Goal: Task Accomplishment & Management: Manage account settings

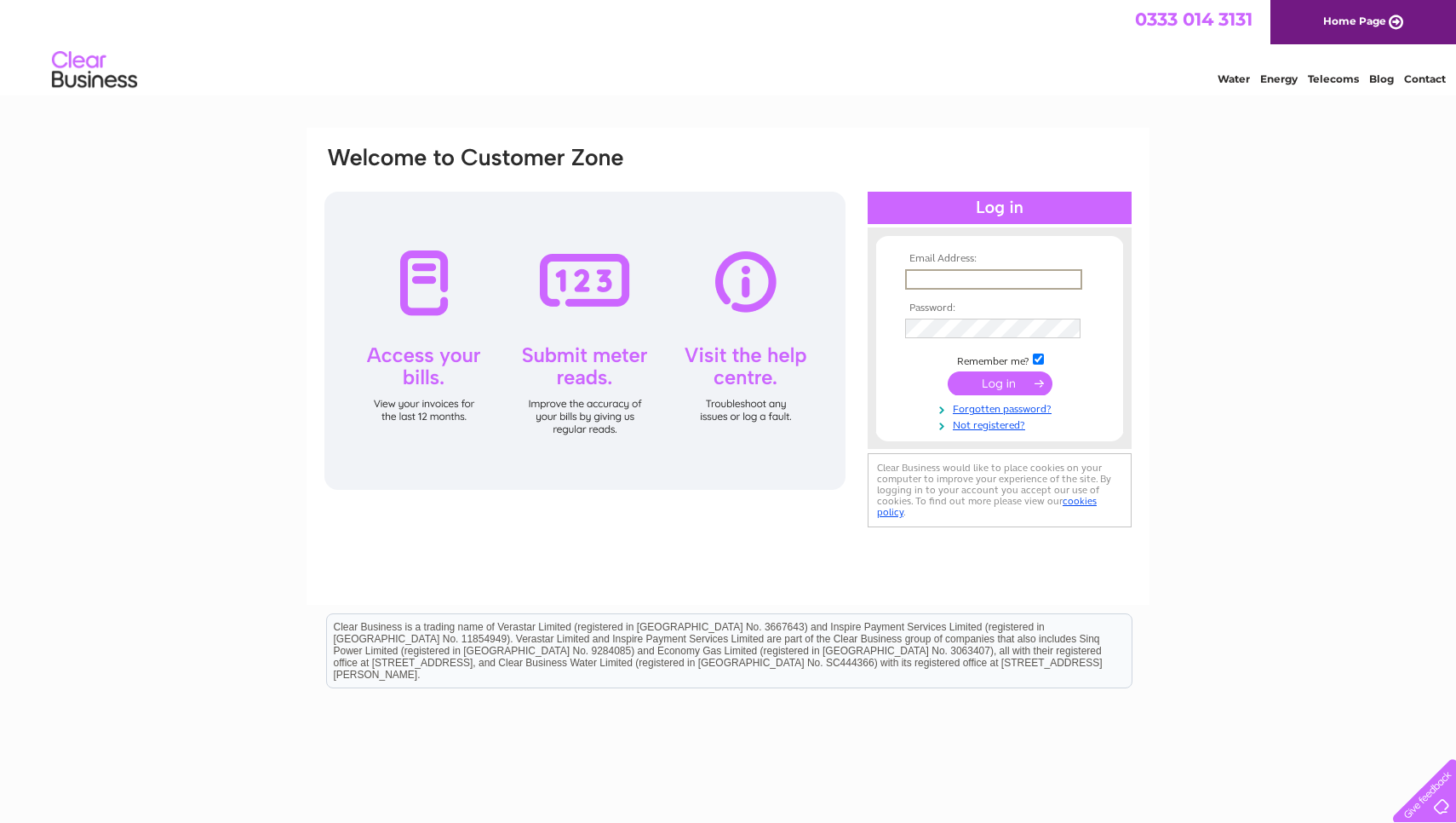
type input "Scott@sunax.org"
click at [999, 382] on input "submit" at bounding box center [1000, 383] width 105 height 23
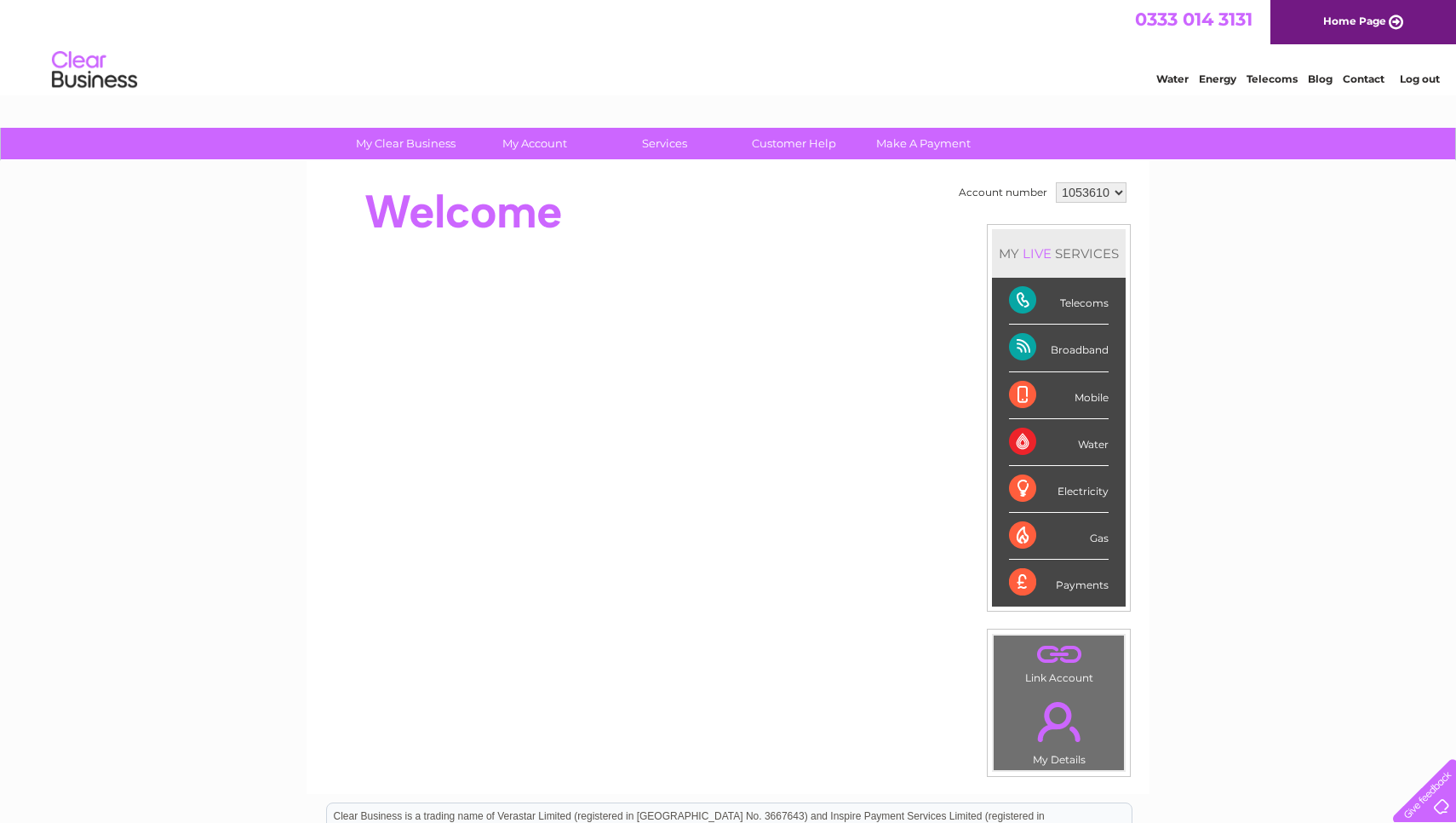
click at [1027, 347] on div "Broadband" at bounding box center [1059, 348] width 99 height 47
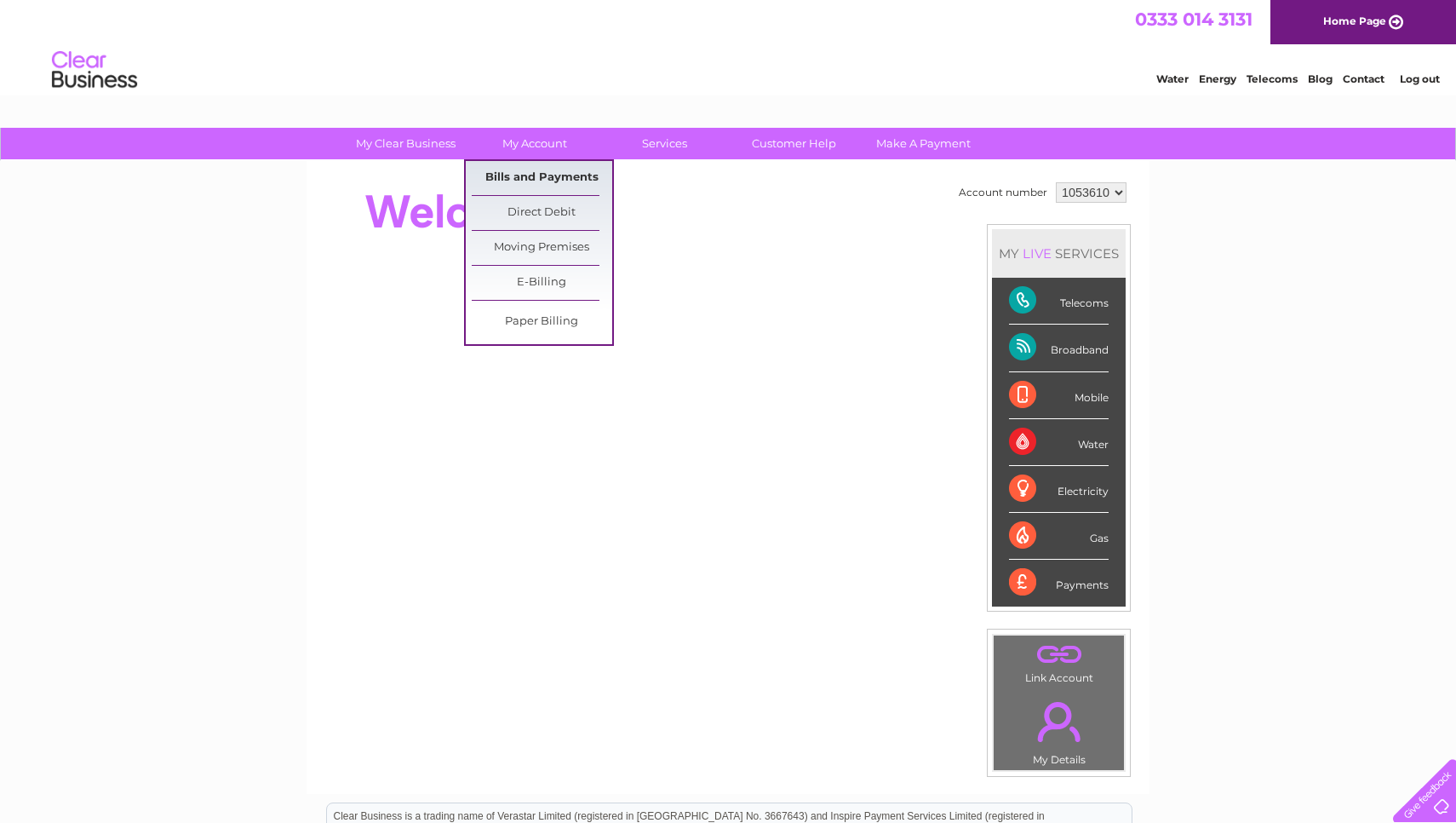
click at [533, 175] on link "Bills and Payments" at bounding box center [541, 177] width 140 height 34
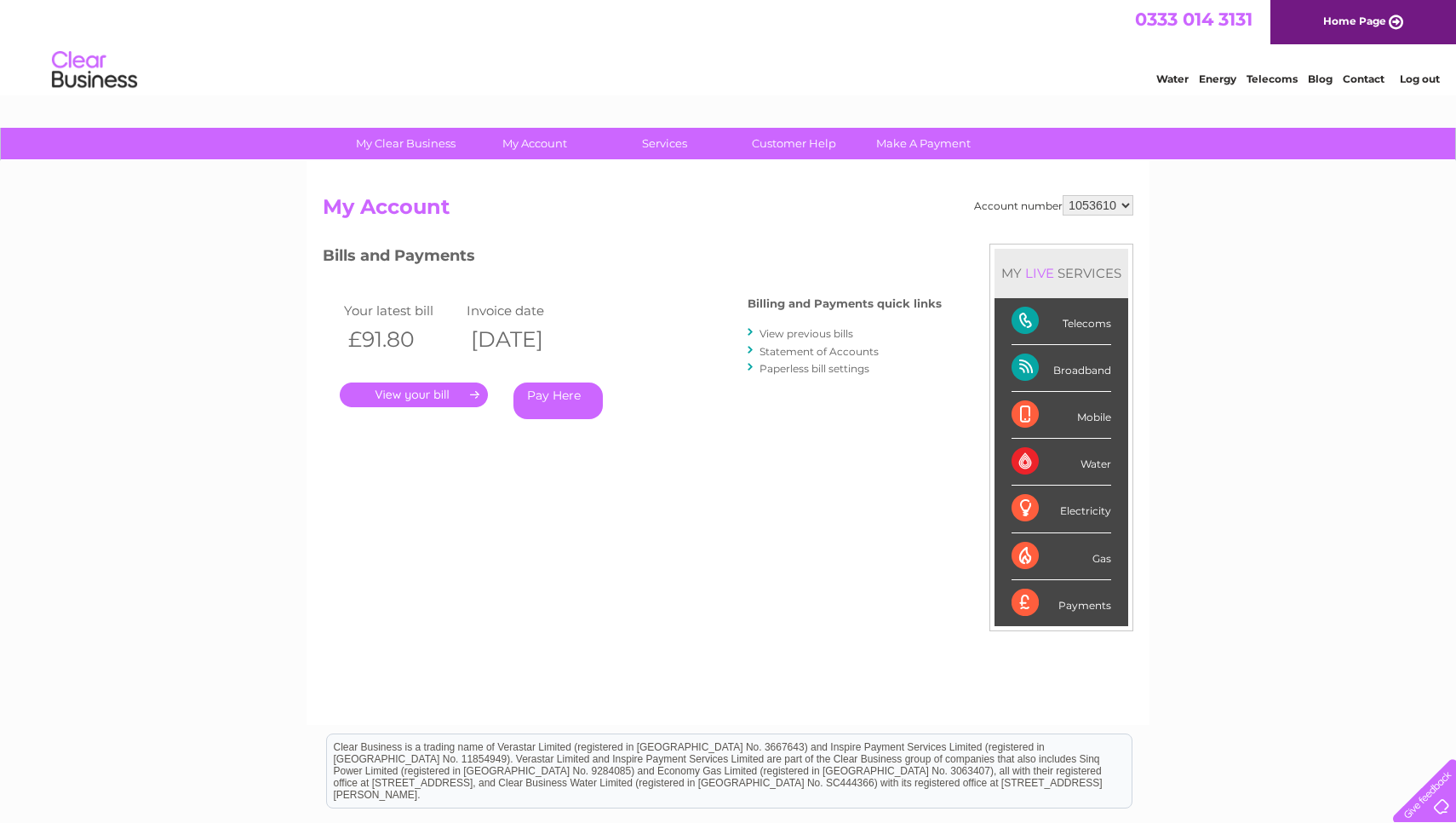
click at [421, 390] on link "." at bounding box center [414, 394] width 148 height 24
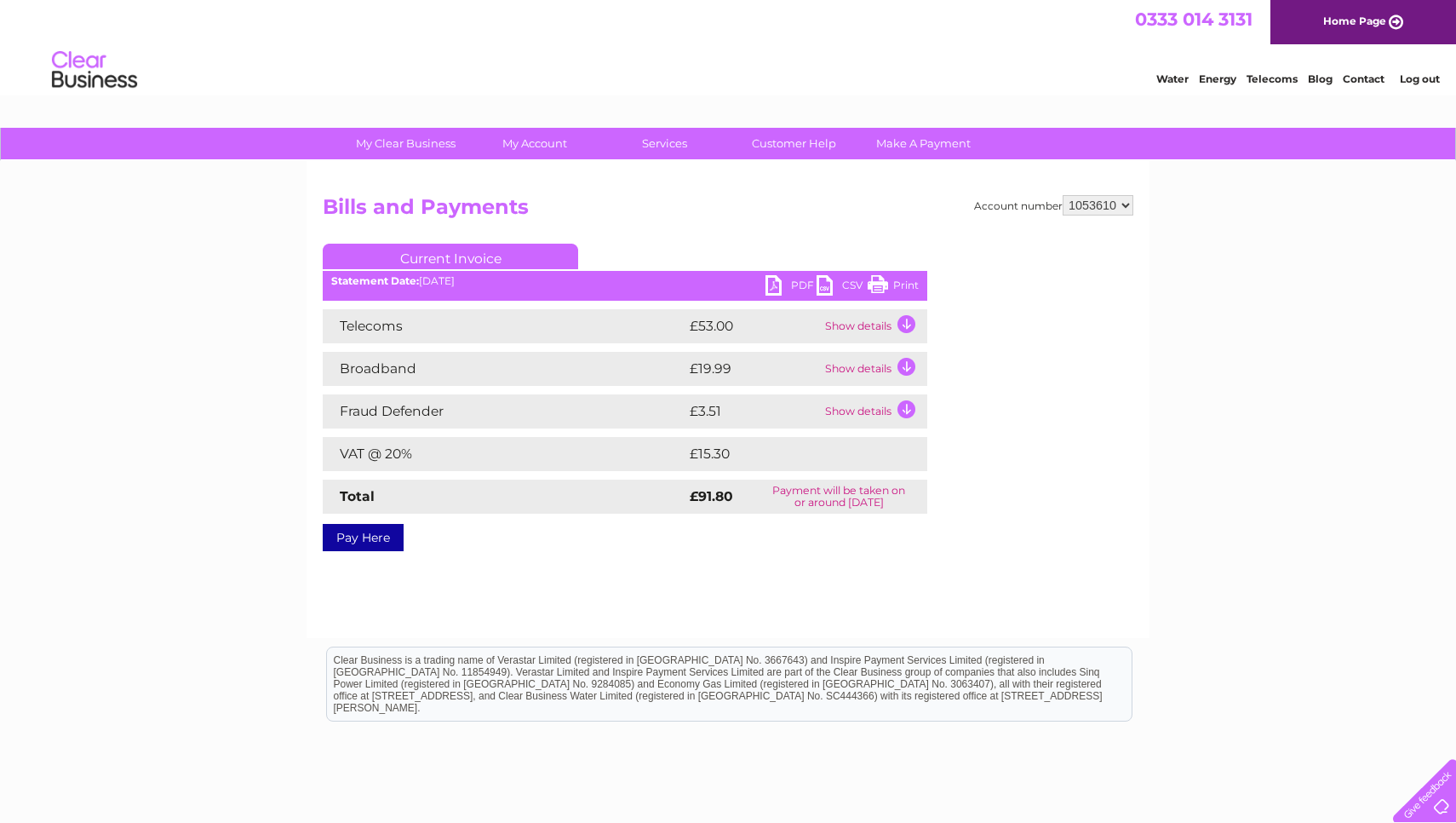
click at [790, 281] on link "PDF" at bounding box center [791, 286] width 51 height 24
click at [906, 319] on td "Show details" at bounding box center [874, 325] width 106 height 34
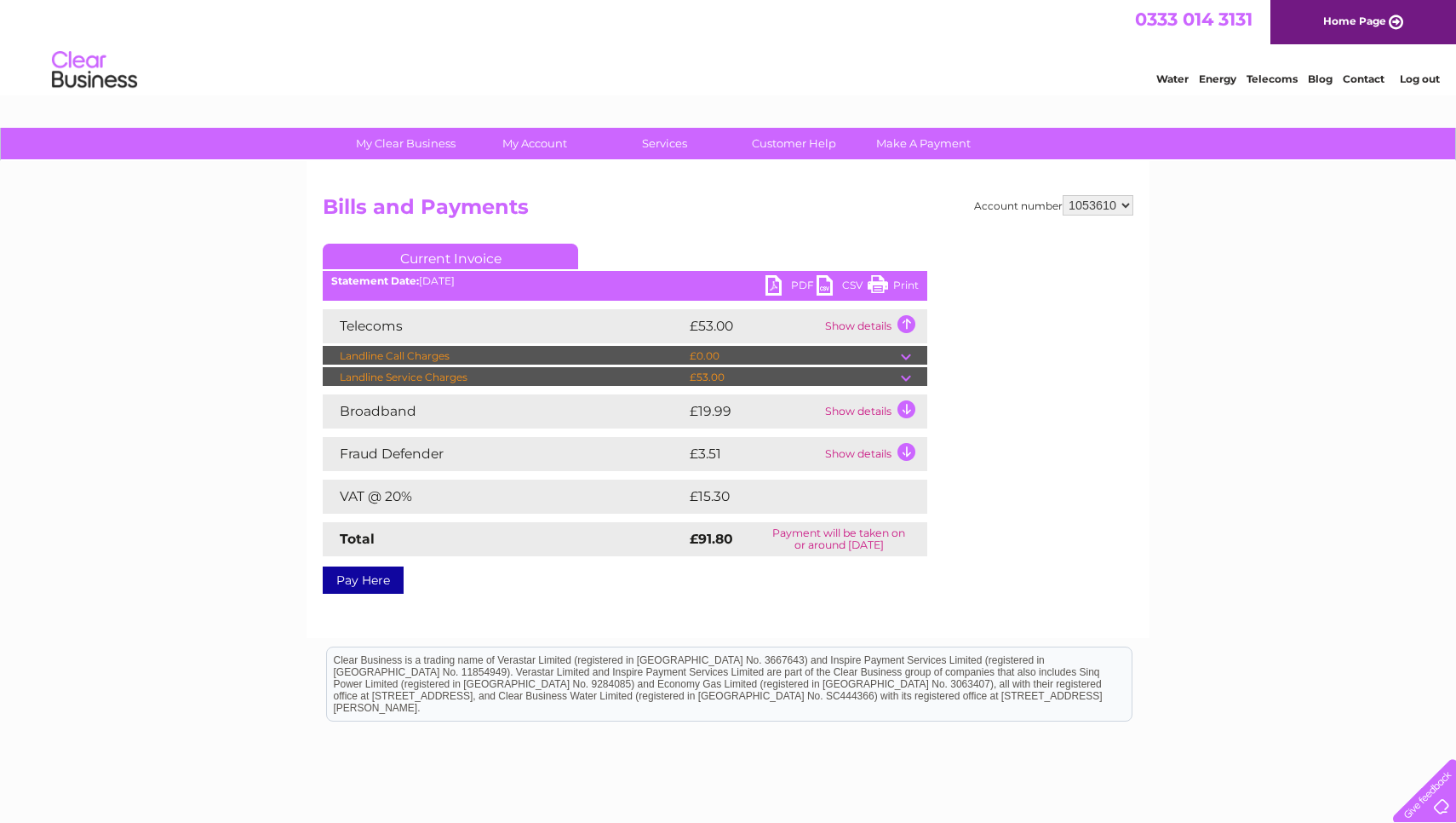
click at [906, 376] on td at bounding box center [914, 377] width 26 height 20
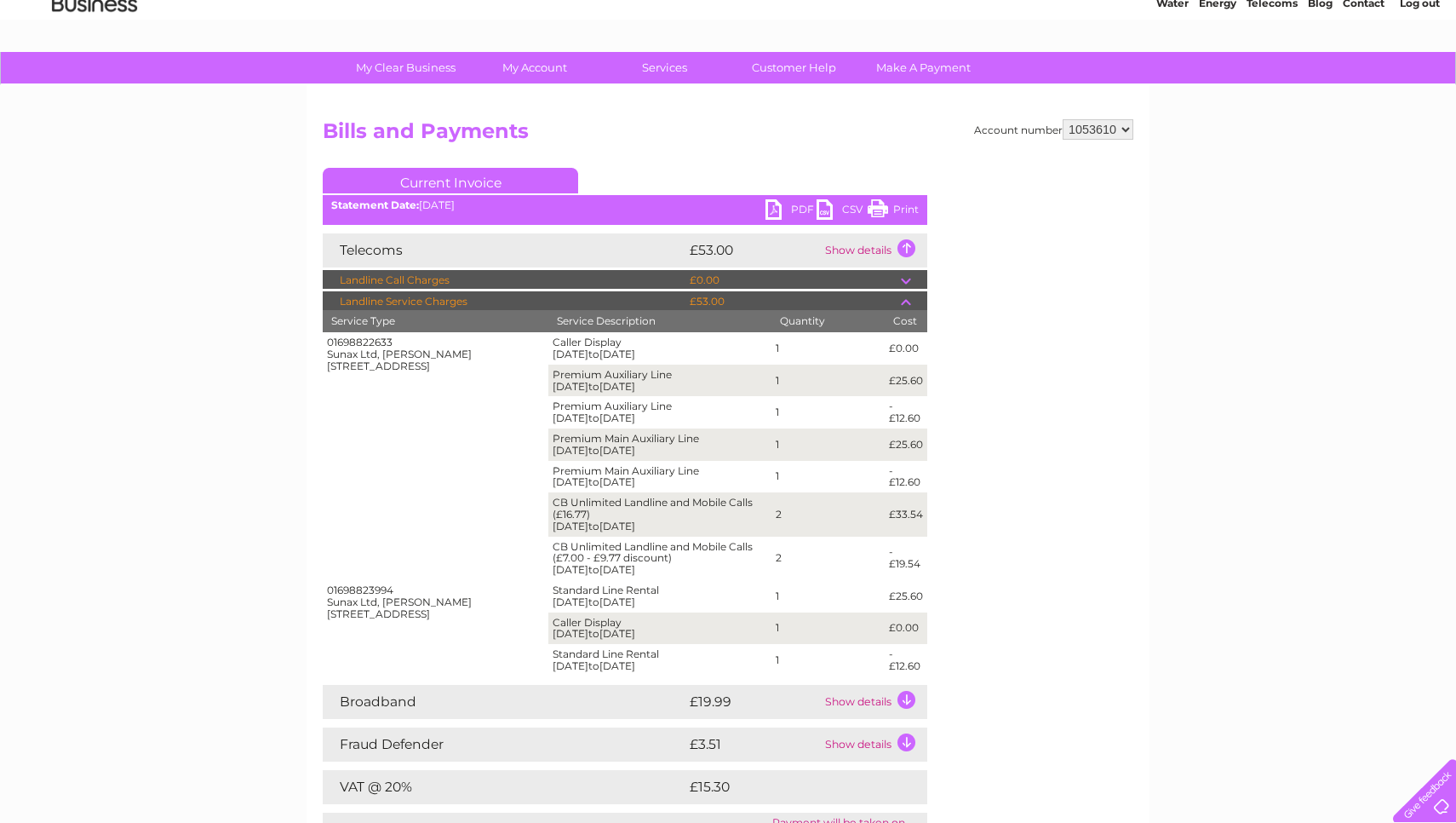
scroll to position [76, 0]
click at [694, 379] on td "Premium Auxiliary Line 01/08/2025 to 31/08/2025" at bounding box center [659, 380] width 223 height 32
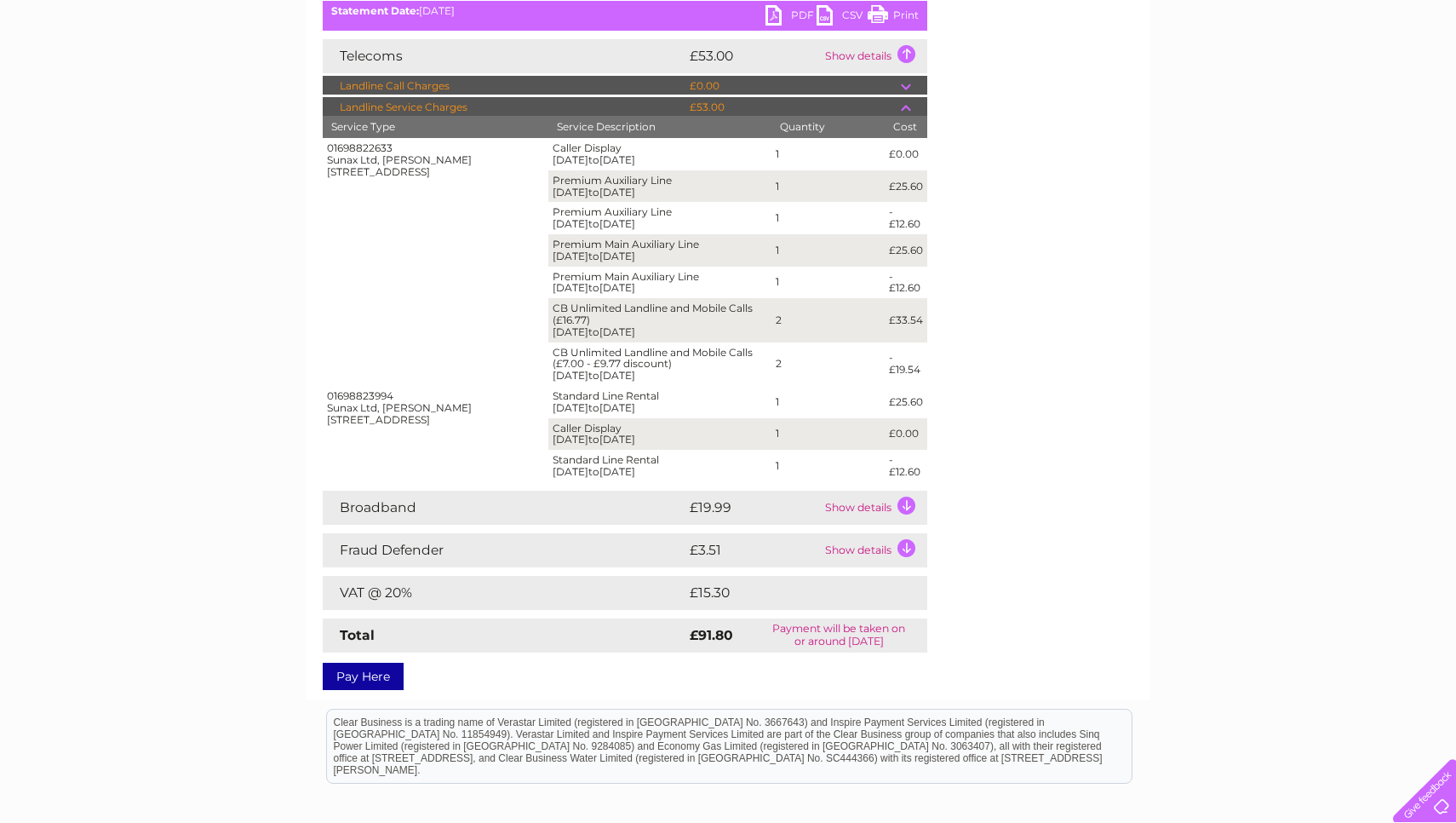
scroll to position [284, 0]
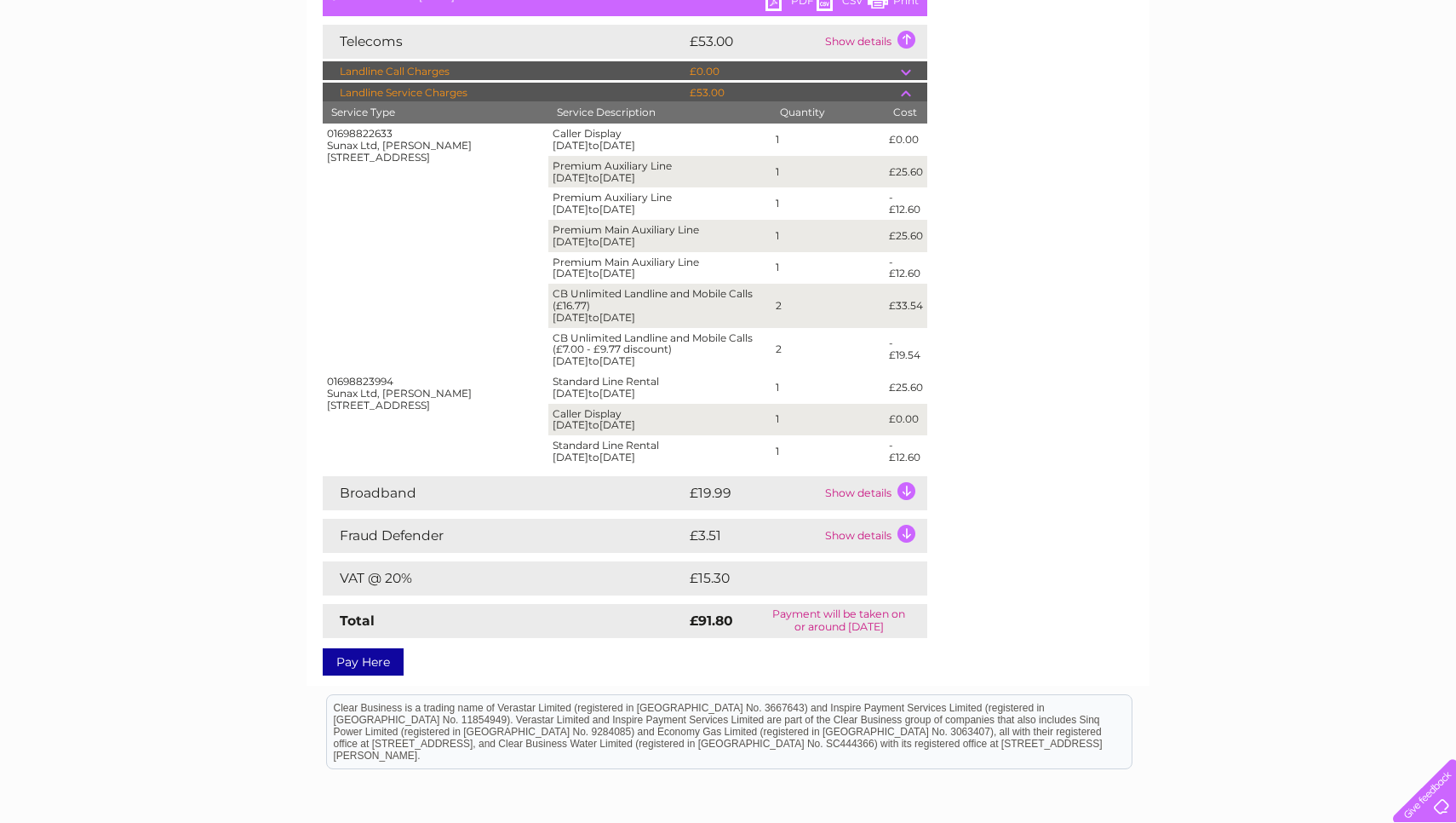
click at [905, 476] on td "Show details" at bounding box center [874, 493] width 106 height 34
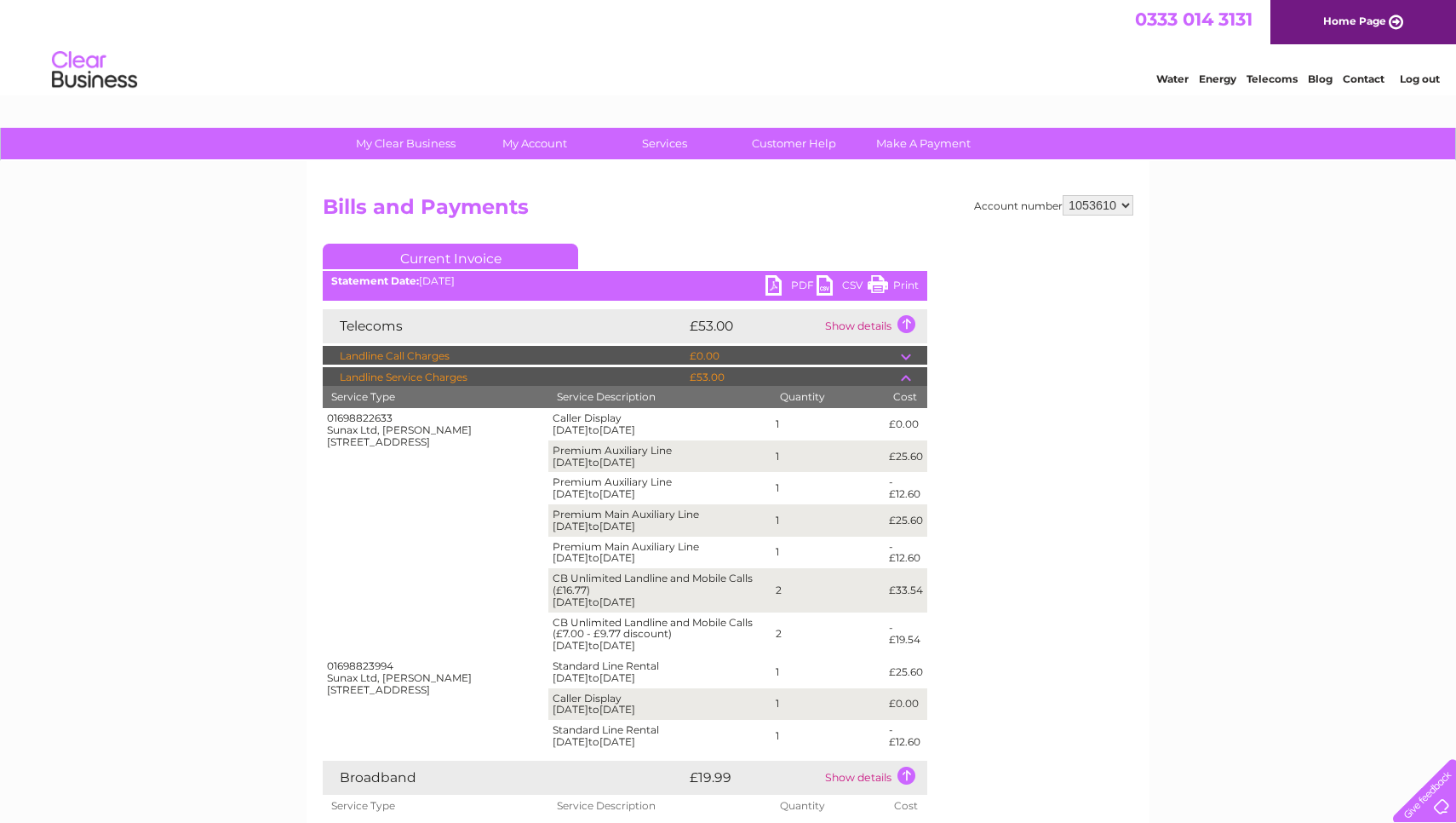
scroll to position [0, 0]
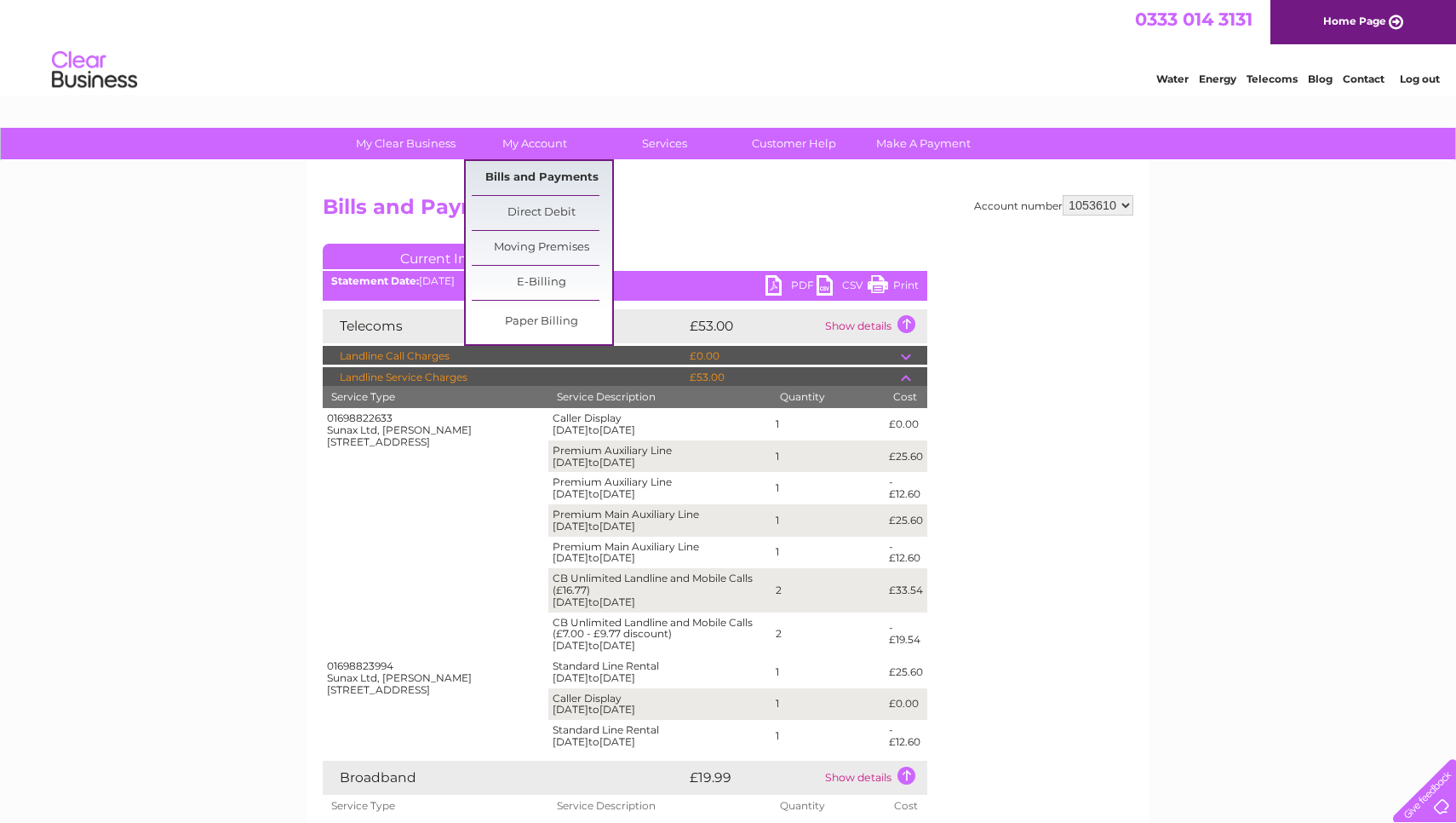
click at [530, 173] on link "Bills and Payments" at bounding box center [541, 177] width 140 height 34
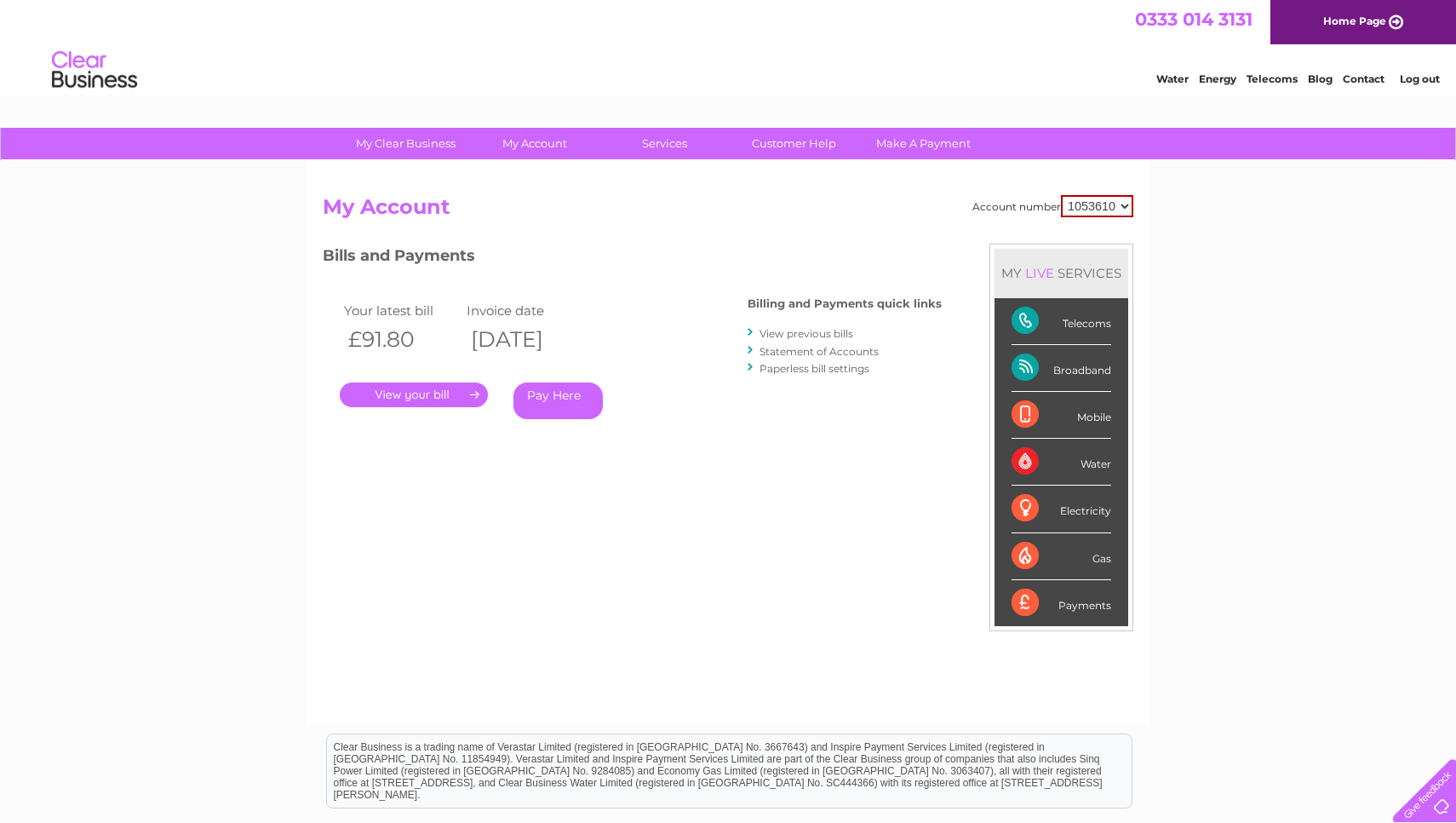
click at [810, 333] on link "View previous bills" at bounding box center [806, 333] width 93 height 13
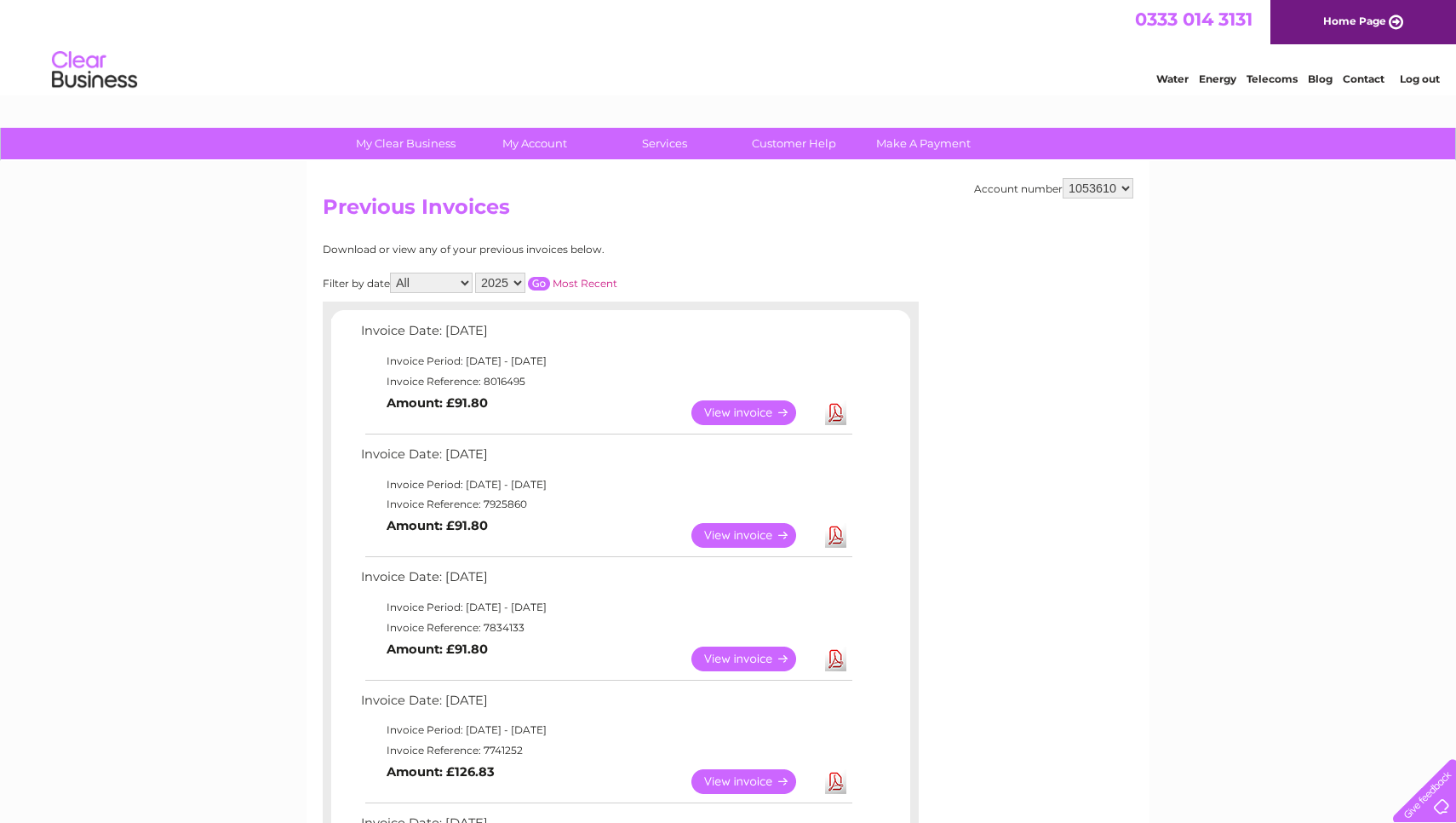
click at [734, 530] on link "View" at bounding box center [754, 535] width 126 height 24
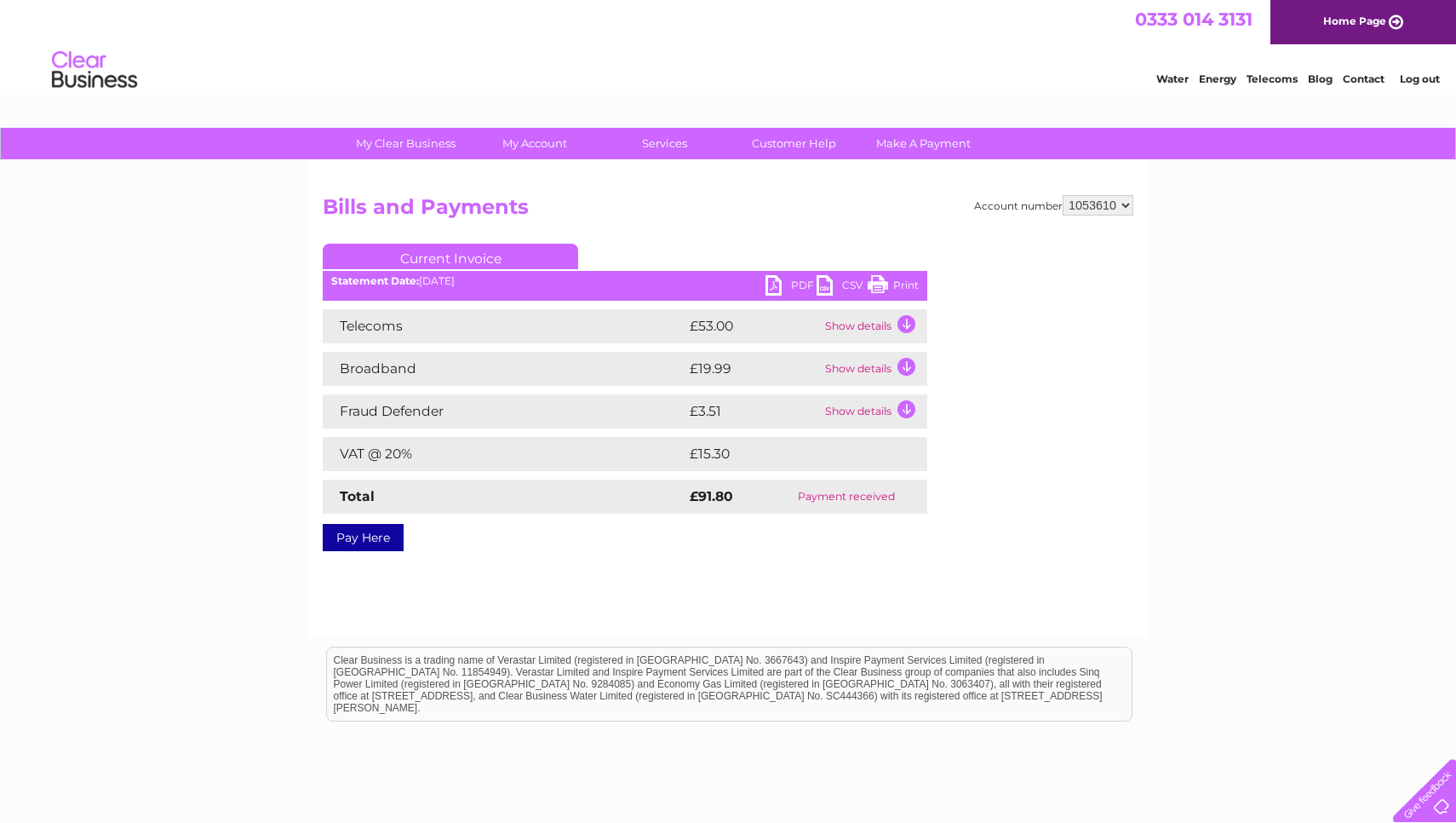
click at [802, 283] on link "PDF" at bounding box center [791, 286] width 51 height 24
